Goal: Complete application form

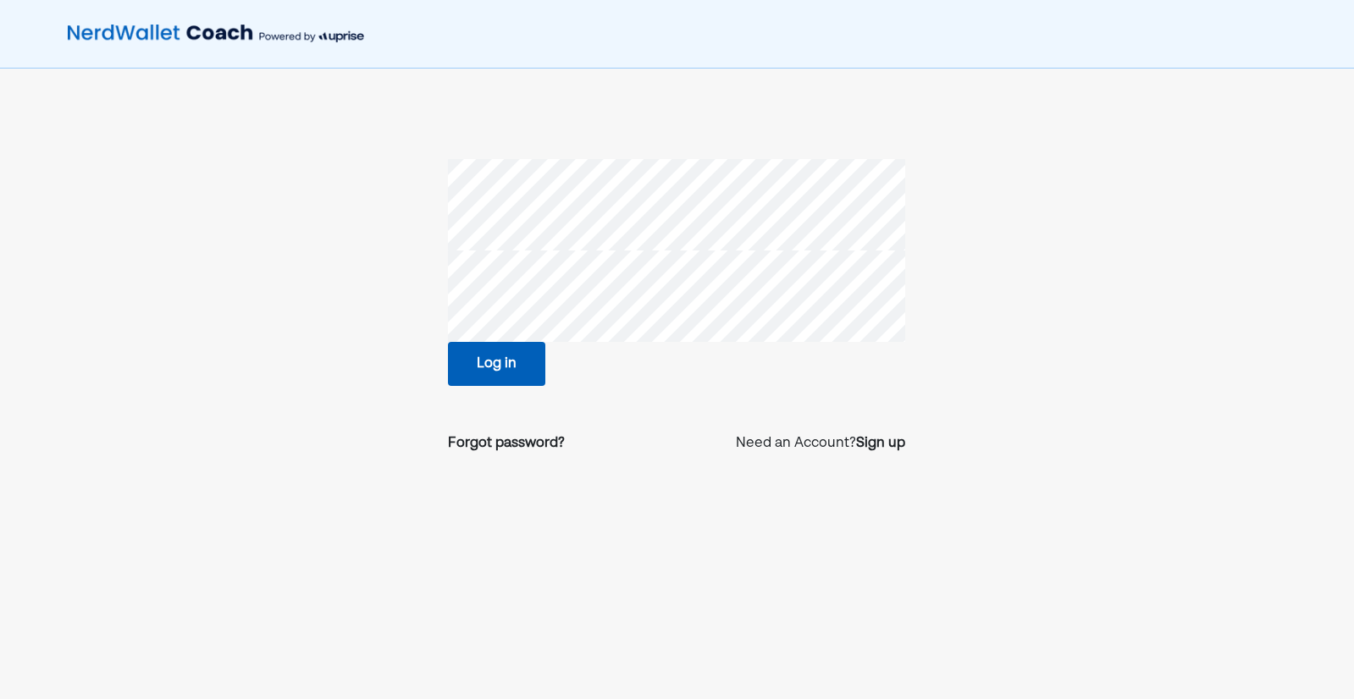
click at [527, 373] on button "Log in" at bounding box center [496, 364] width 97 height 44
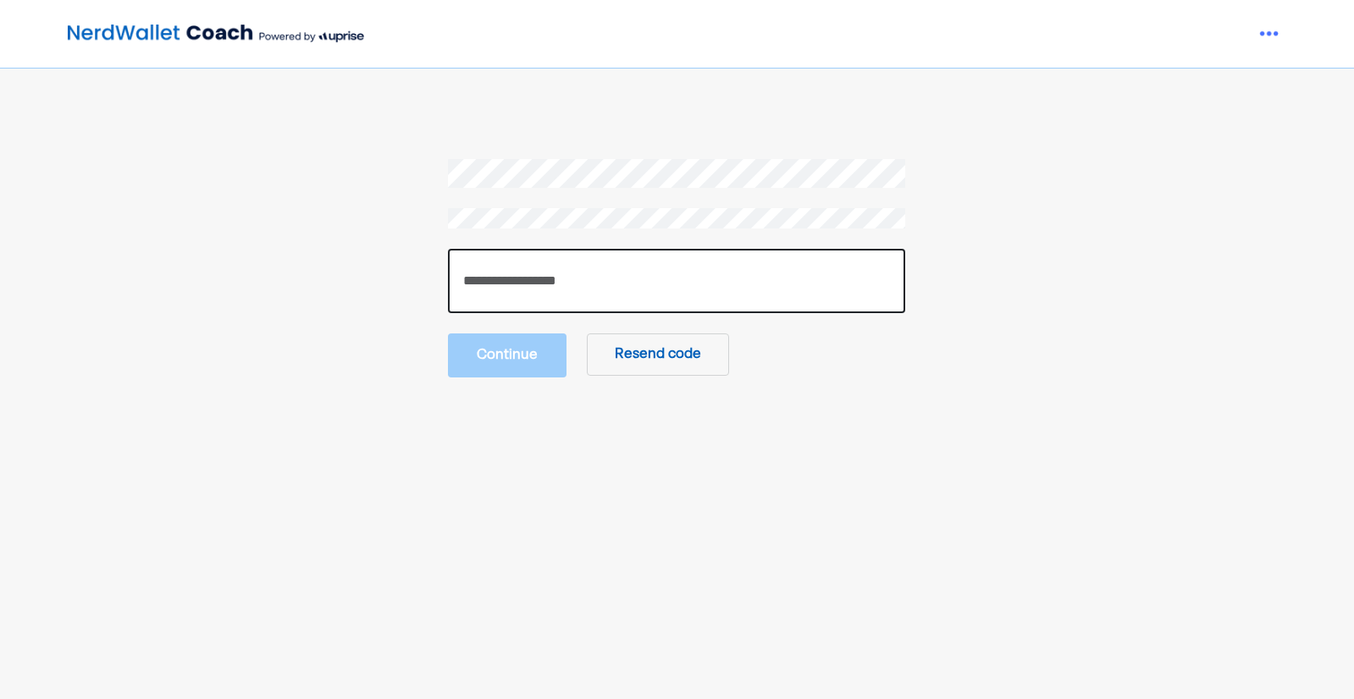
click at [606, 296] on input "number" at bounding box center [676, 281] width 457 height 64
paste input "******"
type input "******"
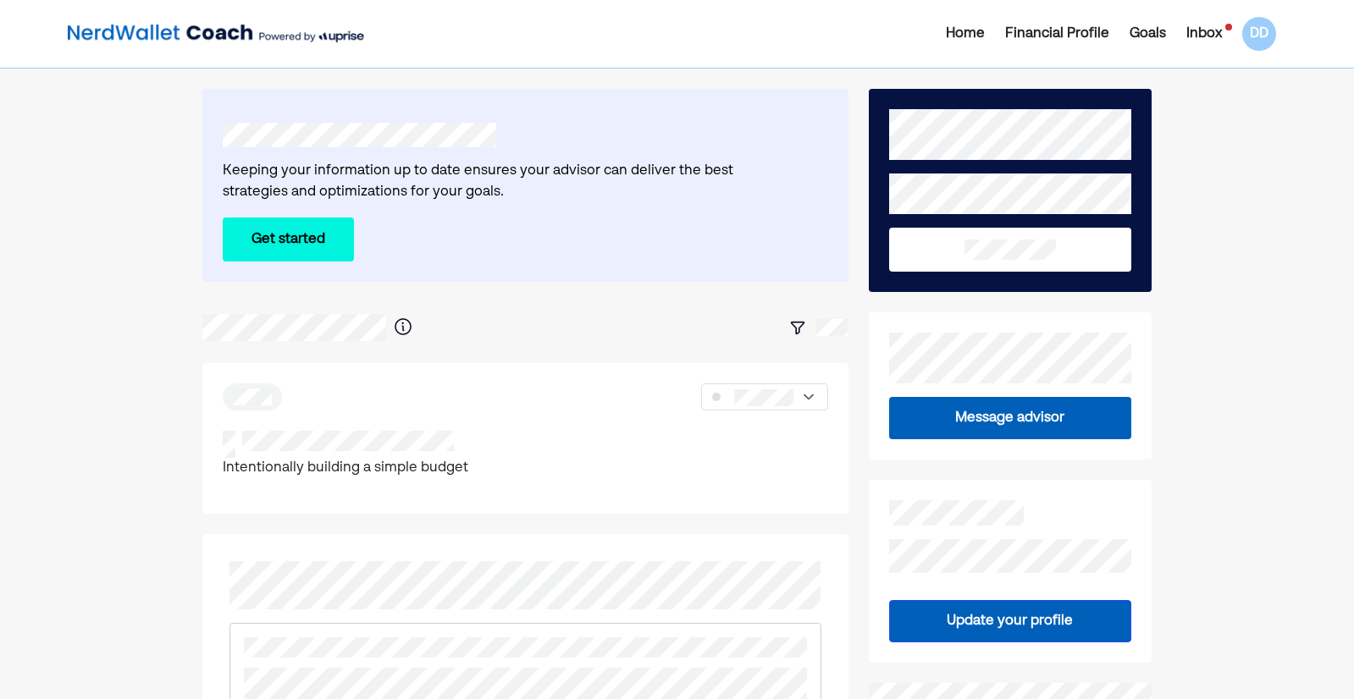
click at [297, 244] on button "Get started" at bounding box center [288, 240] width 131 height 44
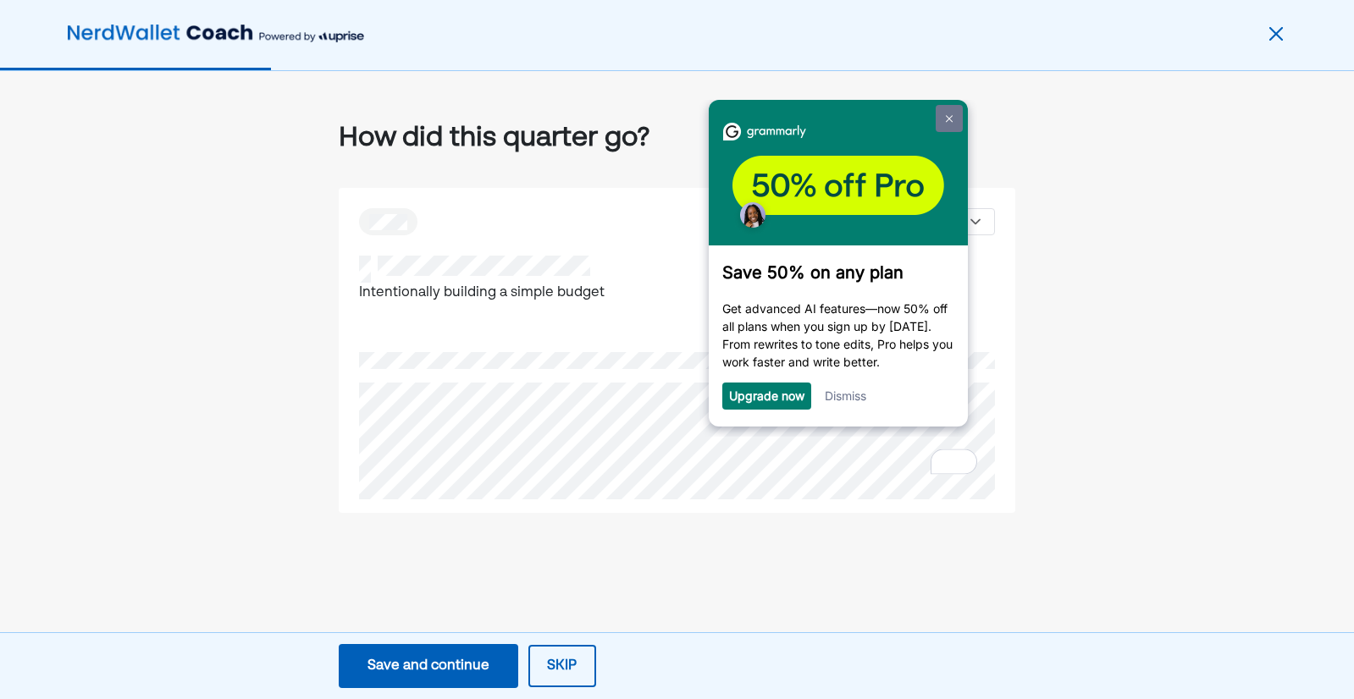
click at [949, 119] on img at bounding box center [949, 118] width 7 height 8
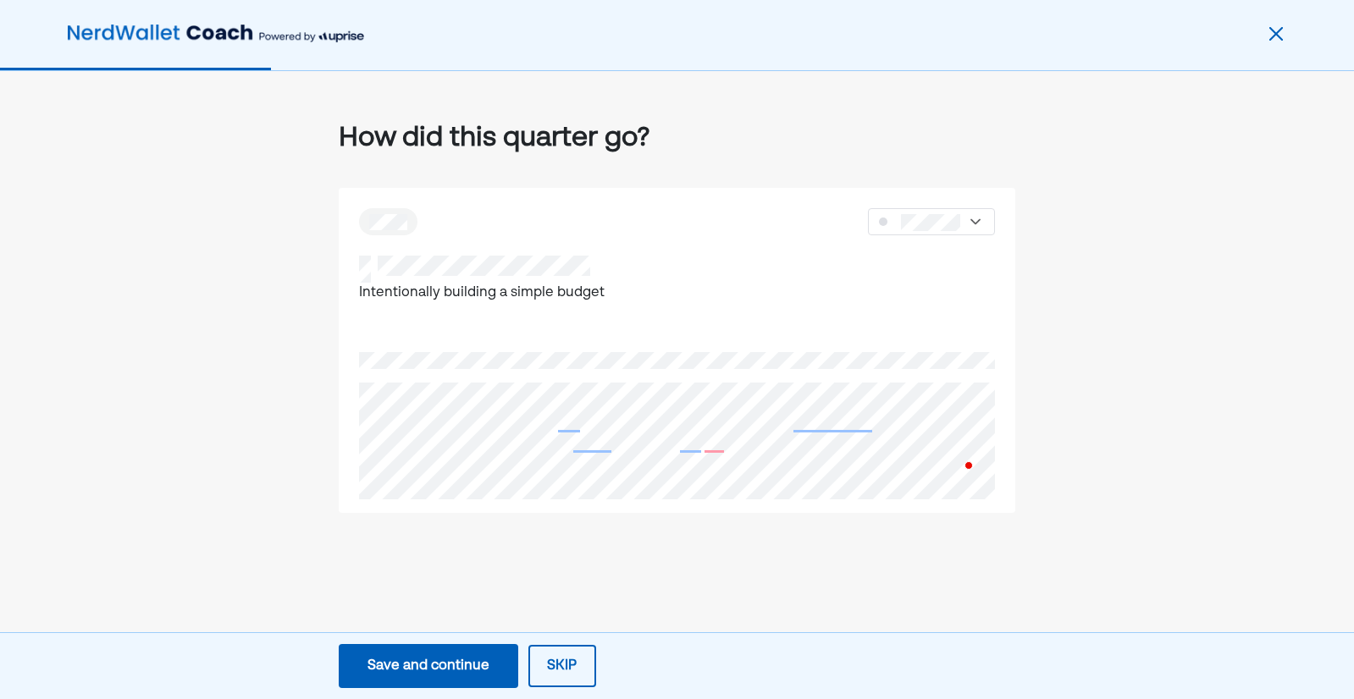
scroll to position [46, 0]
click at [408, 667] on div "Save and continue" at bounding box center [428, 666] width 122 height 20
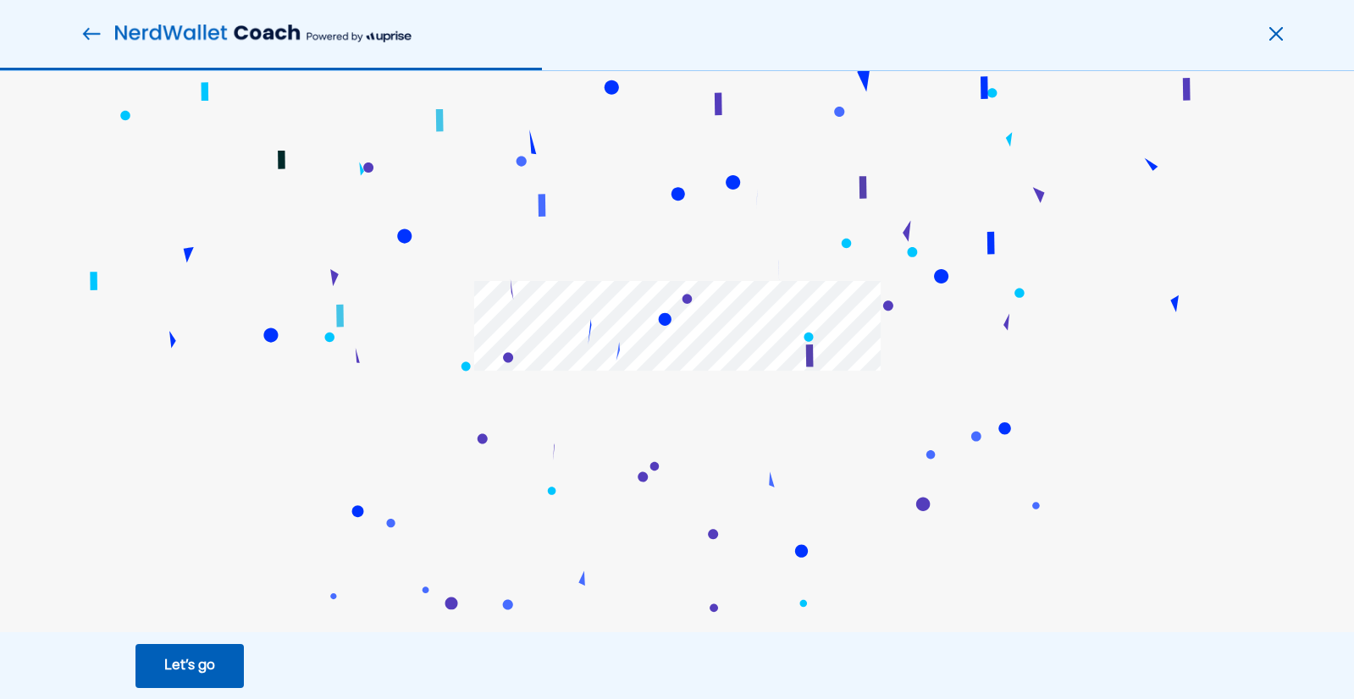
click at [200, 664] on div "Let’s go" at bounding box center [189, 666] width 51 height 20
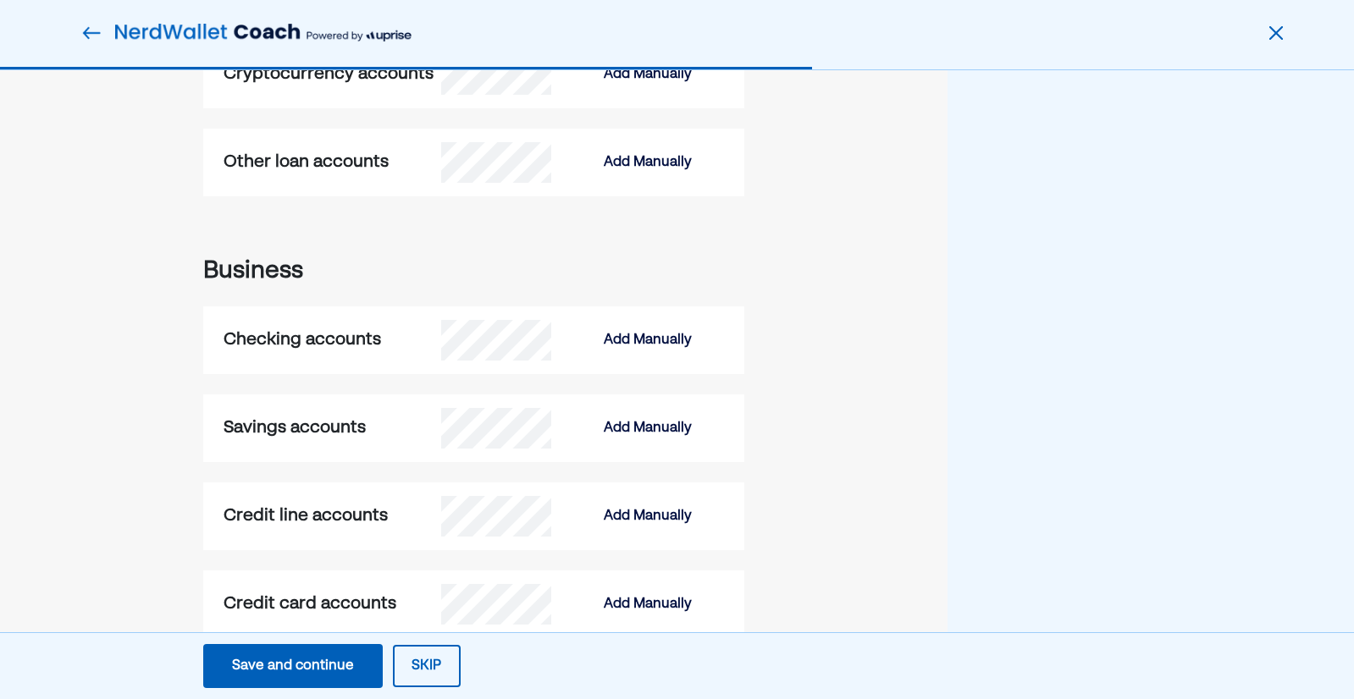
scroll to position [2240, 0]
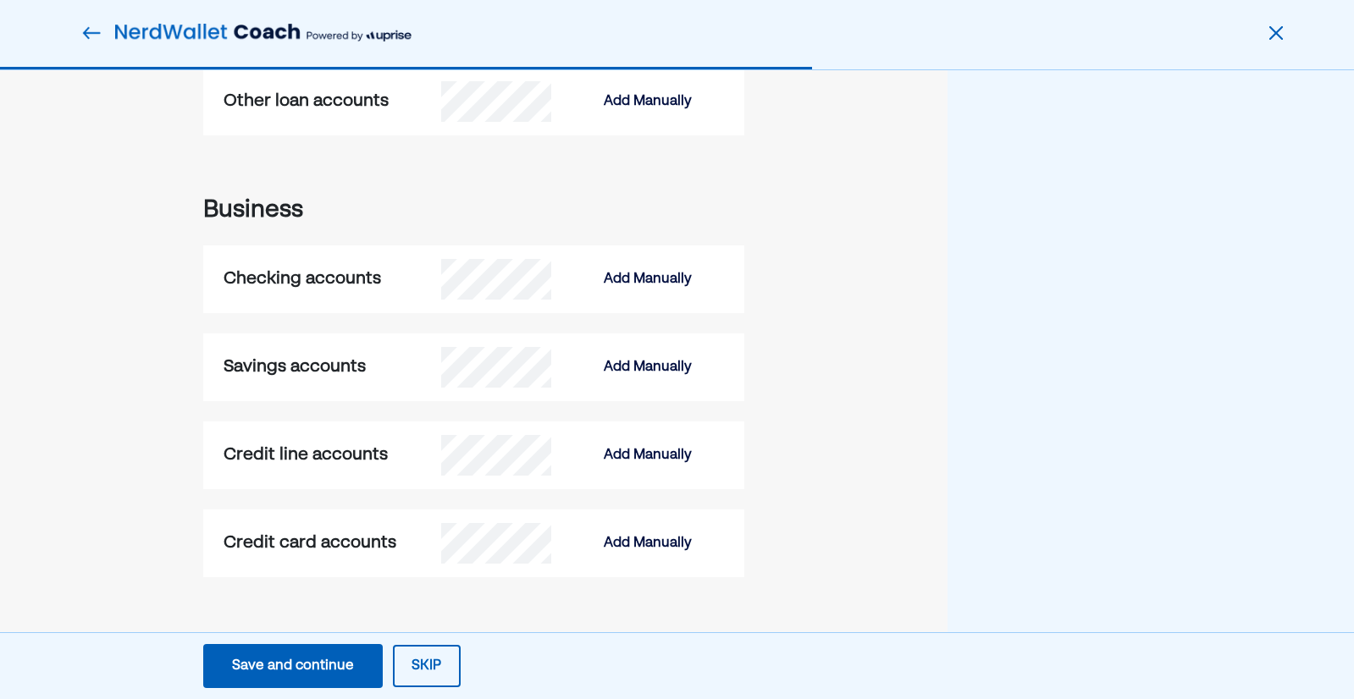
click at [296, 665] on div "Save and continue" at bounding box center [293, 666] width 122 height 20
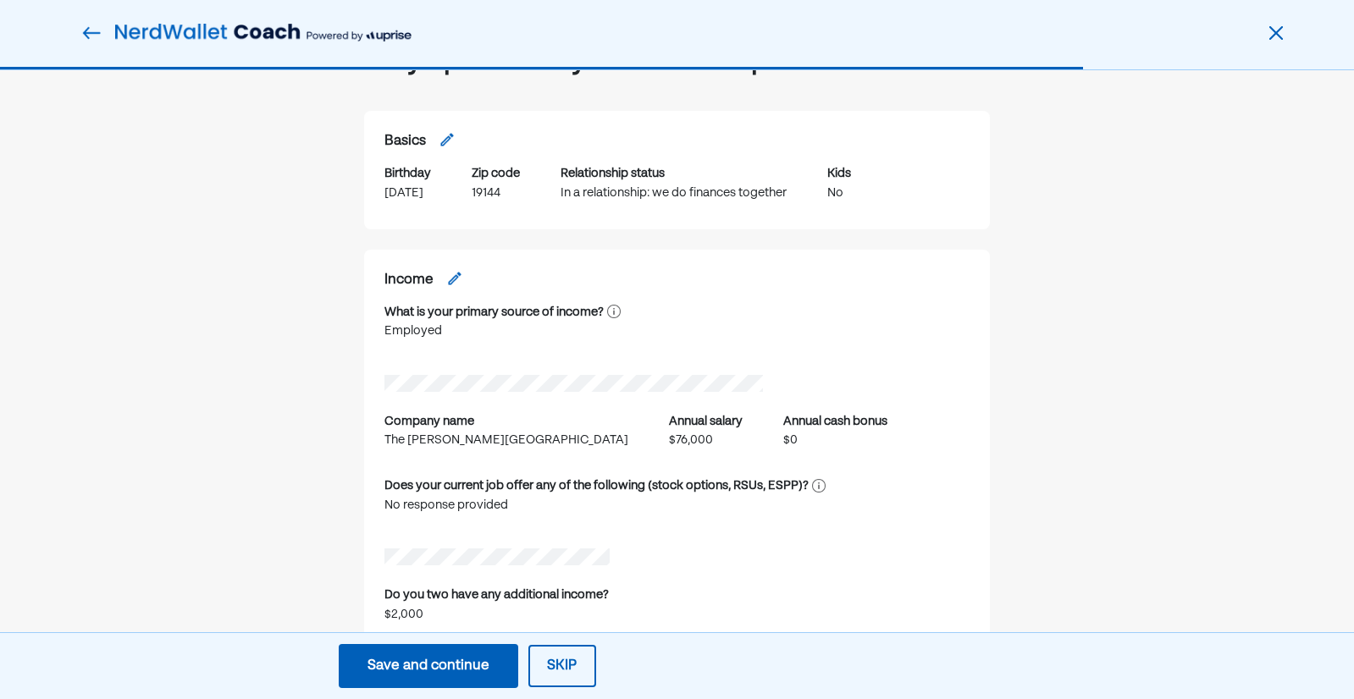
scroll to position [0, 0]
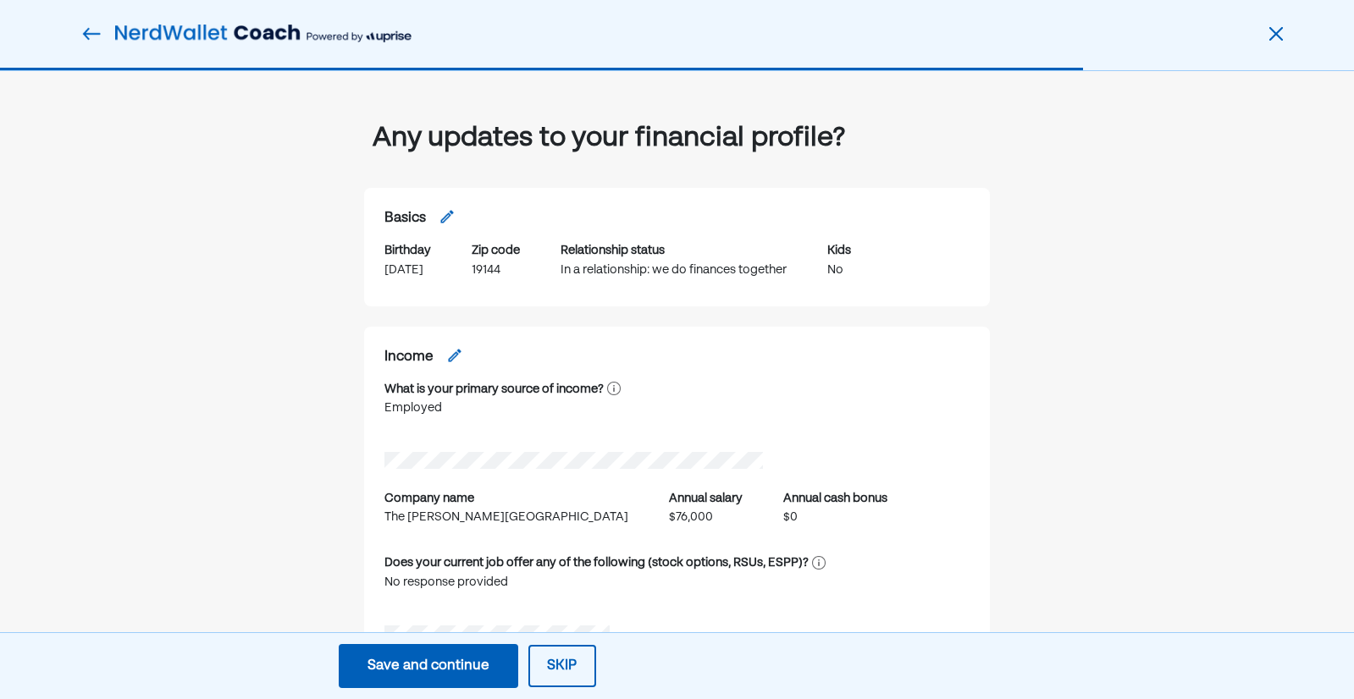
click at [457, 351] on img at bounding box center [454, 355] width 17 height 17
select select "********"
select select "**********"
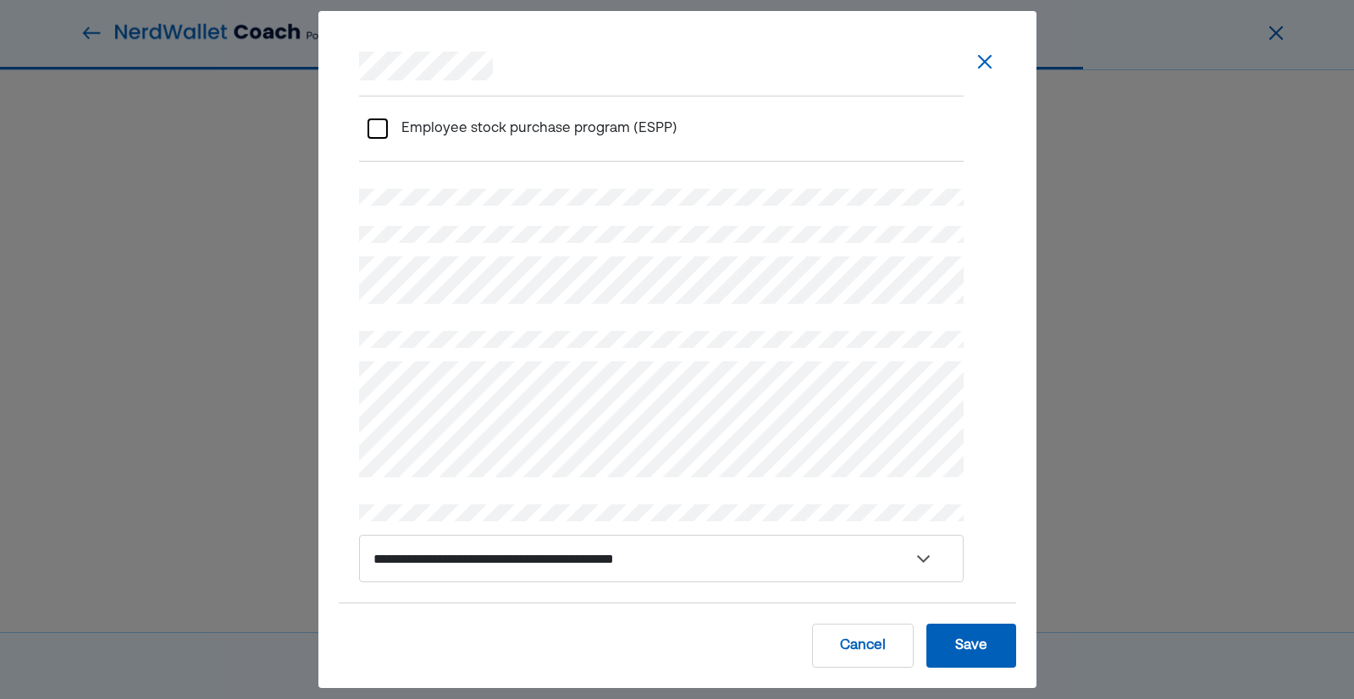
scroll to position [118, 0]
click at [964, 651] on button "Save" at bounding box center [971, 646] width 90 height 44
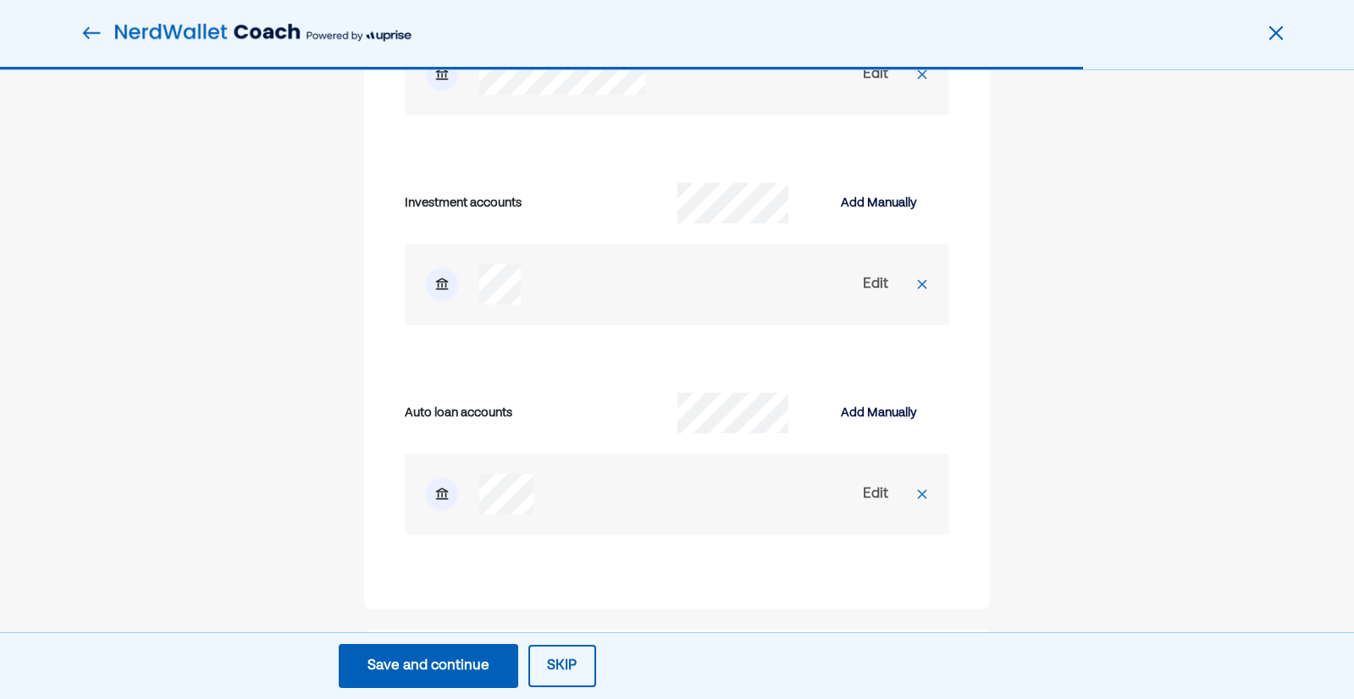
scroll to position [4737, 0]
click at [468, 660] on div "Save and continue" at bounding box center [428, 666] width 122 height 20
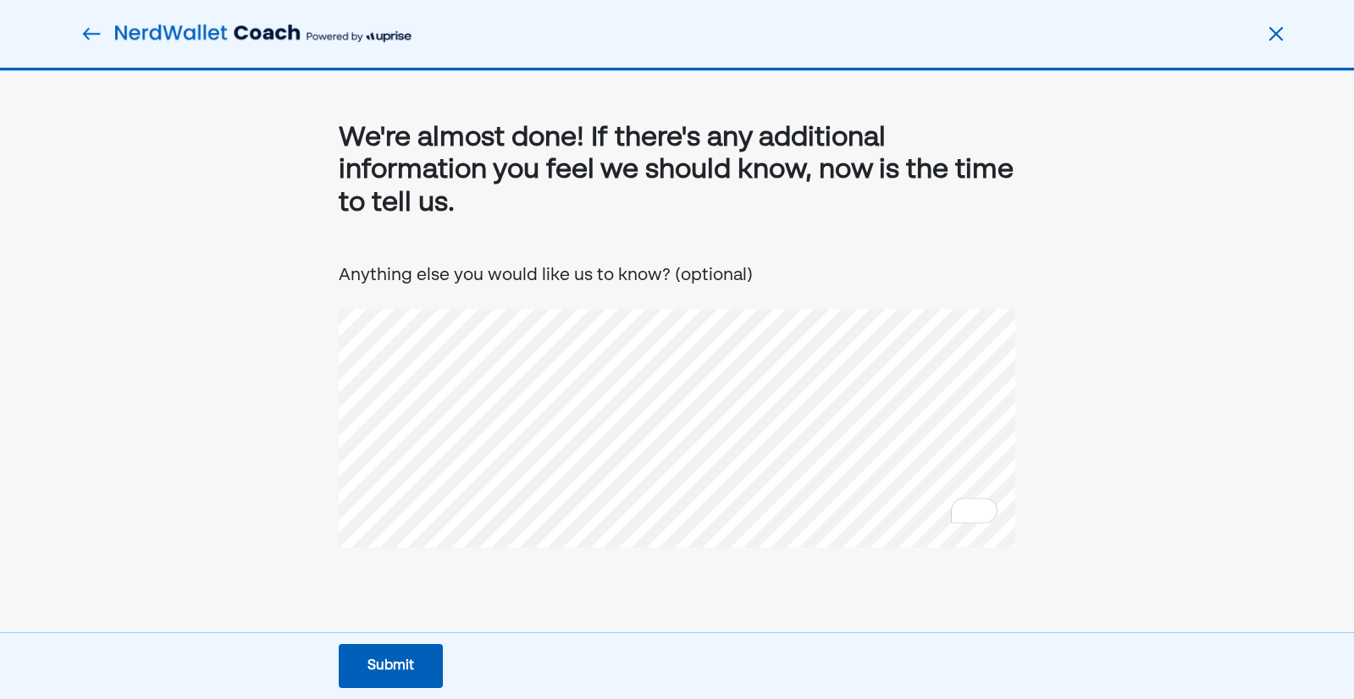
click at [384, 667] on div "Submit" at bounding box center [390, 666] width 47 height 20
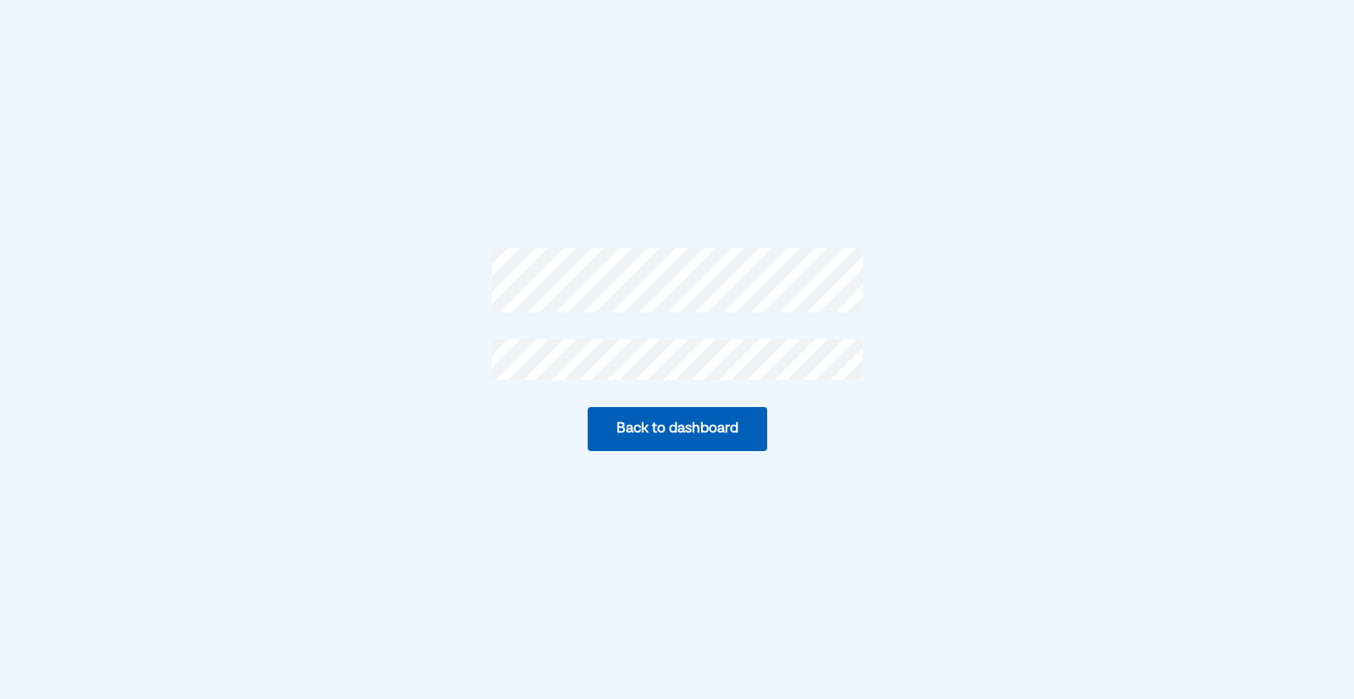
click at [654, 440] on button "Back to dashboard" at bounding box center [677, 429] width 179 height 44
